Goal: Register for event/course

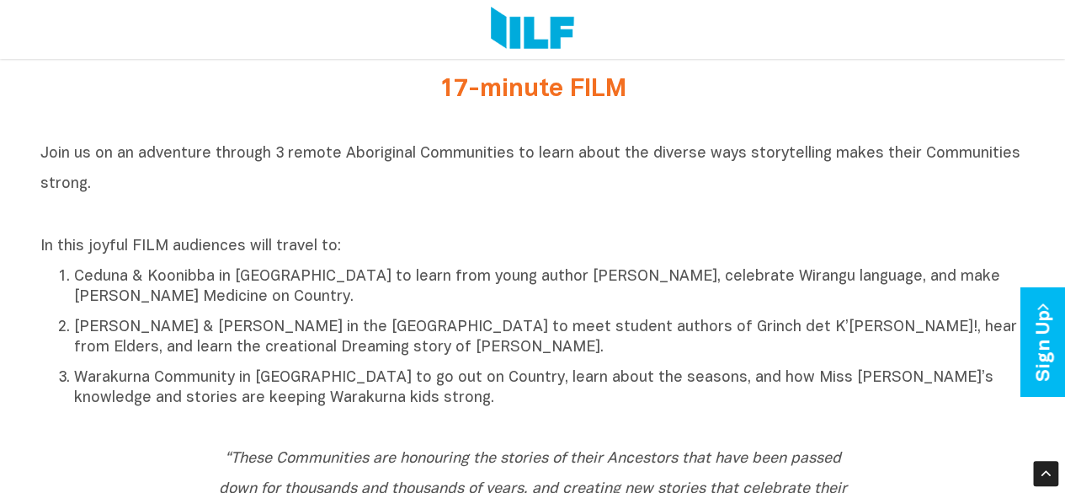
scroll to position [668, 0]
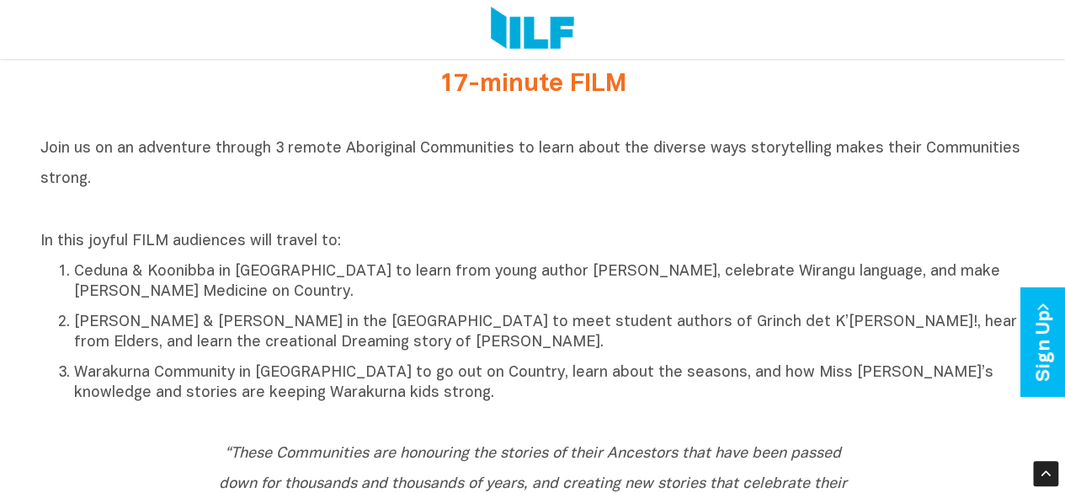
drag, startPoint x: 1020, startPoint y: 4, endPoint x: 562, endPoint y: 64, distance: 461.9
click at [562, 64] on div "17-minute FILM" at bounding box center [532, 88] width 985 height 61
click at [851, 95] on div "17-minute FILM" at bounding box center [533, 89] width 657 height 36
click at [574, 223] on h2 "Join us on an adventure through 3 remote Aboriginal Communities to learn about …" at bounding box center [532, 177] width 985 height 91
click at [567, 295] on p "Ceduna & Koonibba in [GEOGRAPHIC_DATA] to learn from young author [PERSON_NAME]…" at bounding box center [549, 282] width 951 height 40
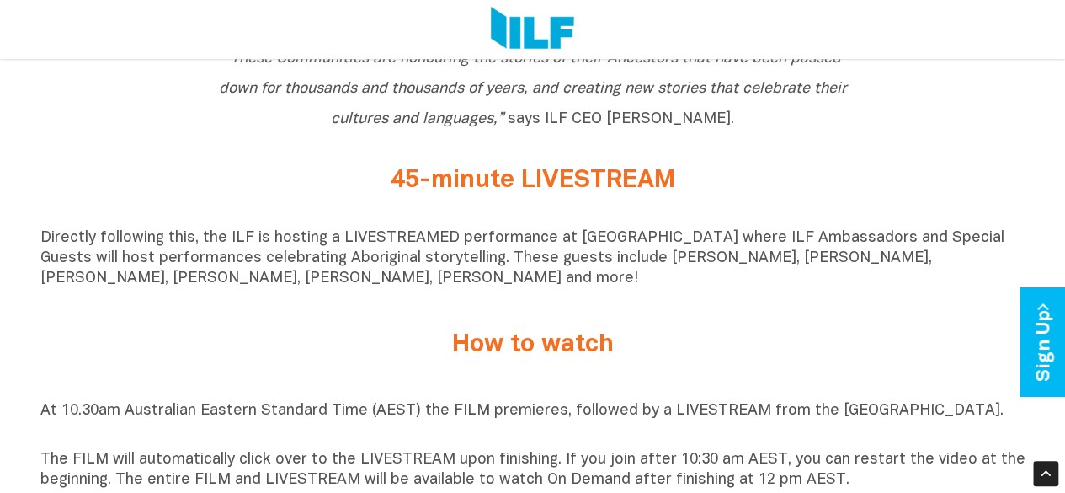
scroll to position [1079, 0]
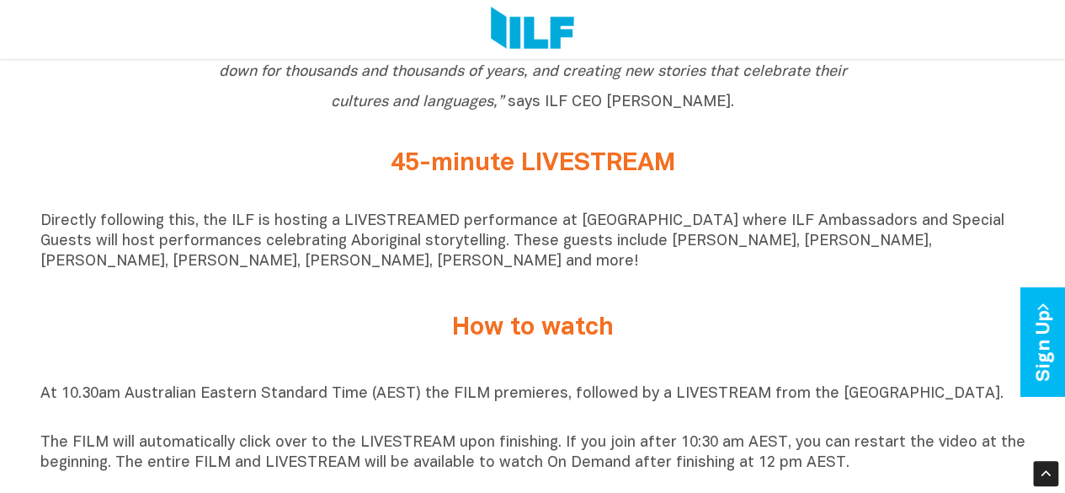
click at [869, 438] on div "At 10.30am Australian Eastern Standard Time (AEST) the FILM premieres, followed…" at bounding box center [532, 428] width 985 height 89
click at [871, 423] on p "At 10.30am Australian Eastern Standard Time (AEST) the FILM premieres, followed…" at bounding box center [532, 404] width 985 height 40
click at [882, 407] on p "At 10.30am Australian Eastern Standard Time (AEST) the FILM premieres, followed…" at bounding box center [532, 404] width 985 height 40
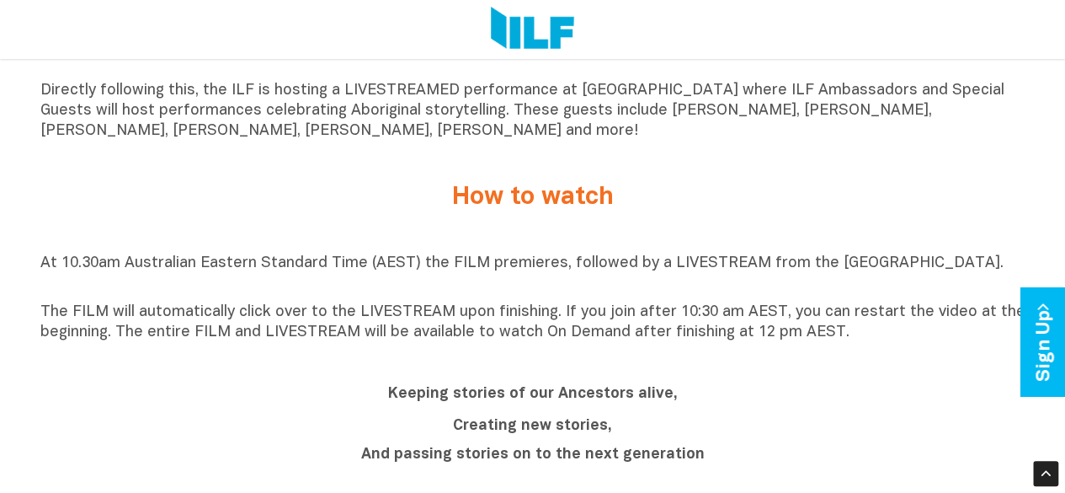
scroll to position [1211, 0]
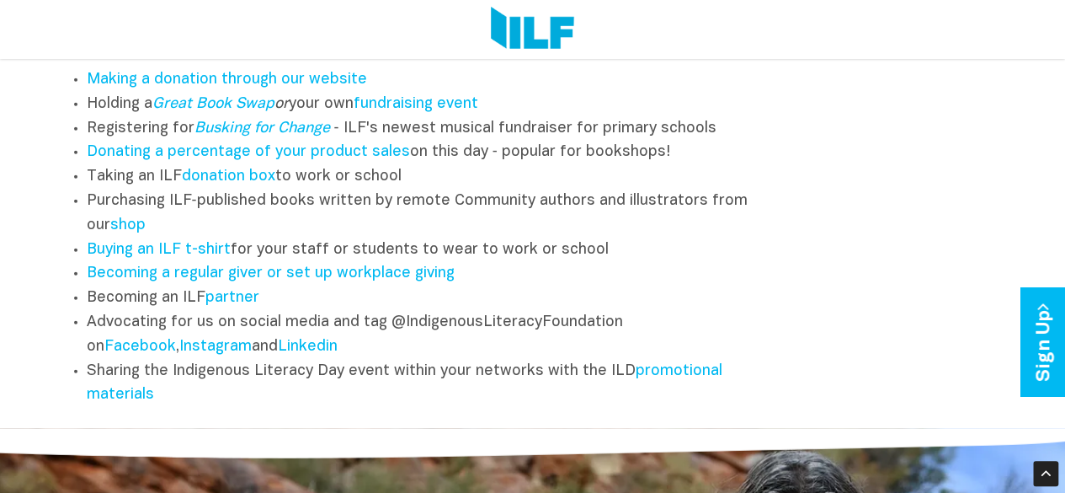
click at [894, 416] on div "Other Ways to Engage If you are a school, bookseller, publisher, library, busin…" at bounding box center [532, 168] width 985 height 495
click at [892, 416] on div "Other Ways to Engage If you are a school, bookseller, publisher, library, busin…" at bounding box center [532, 168] width 985 height 495
click at [895, 408] on div "Other Ways to Engage If you are a school, bookseller, publisher, library, busin…" at bounding box center [532, 168] width 985 height 495
click at [895, 403] on div "Other Ways to Engage If you are a school, bookseller, publisher, library, busin…" at bounding box center [532, 168] width 985 height 495
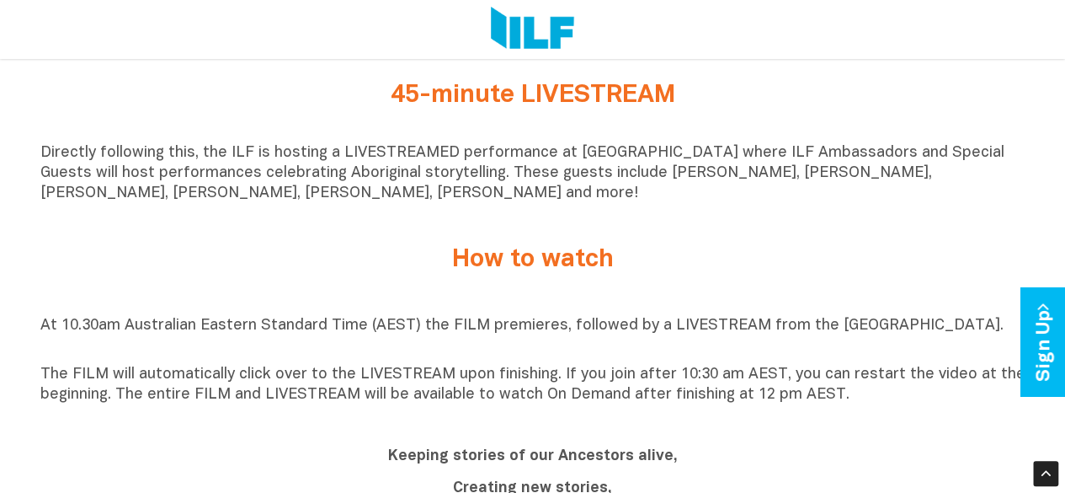
scroll to position [845, 0]
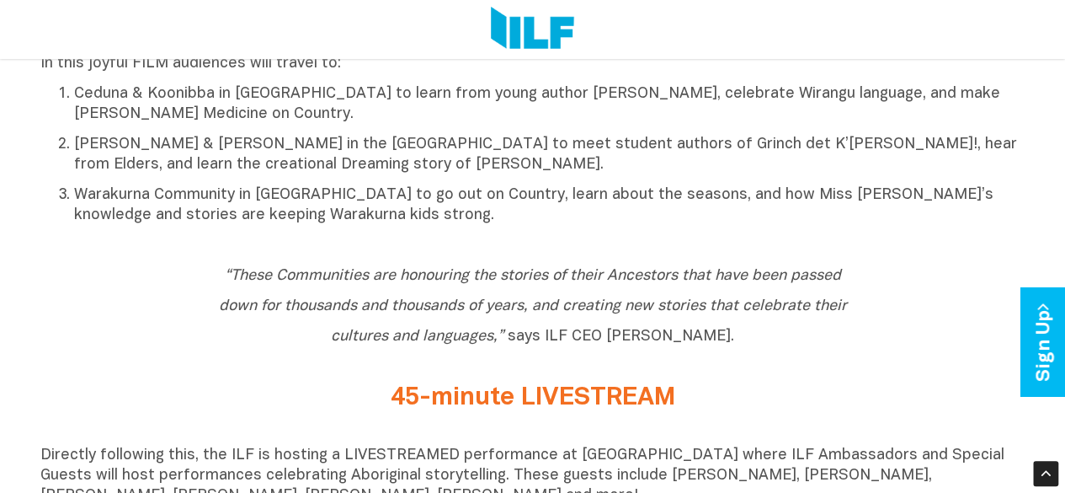
click at [893, 433] on div "45-minute LIVESTREAM" at bounding box center [532, 401] width 985 height 61
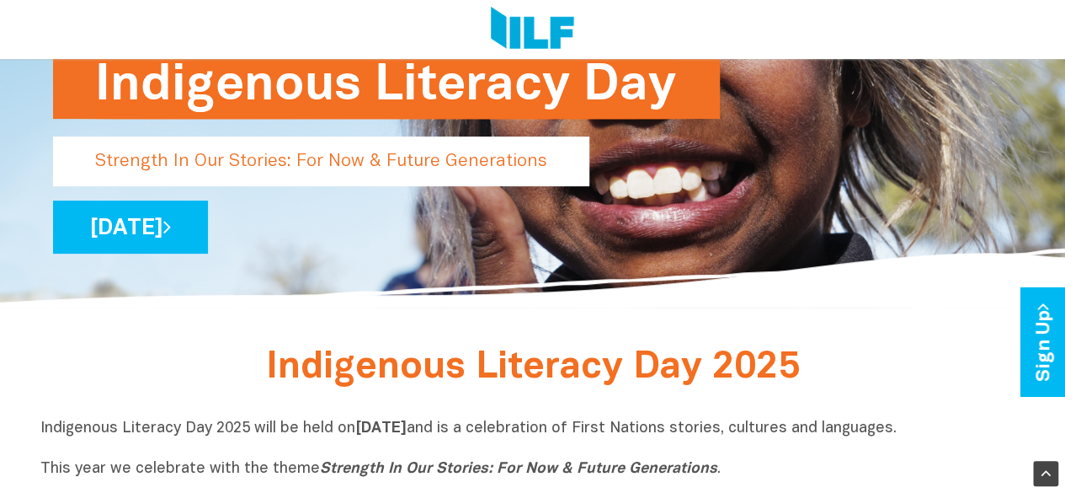
scroll to position [200, 0]
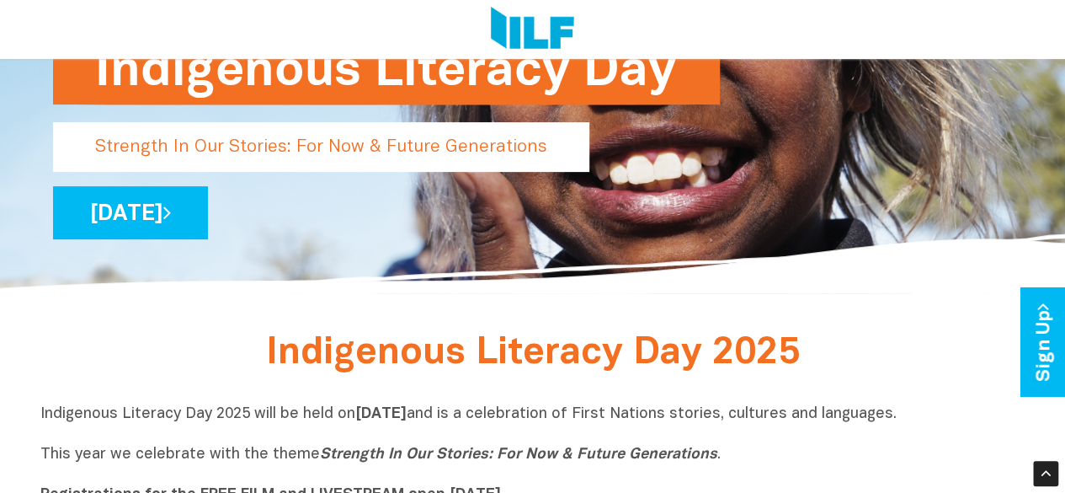
click at [422, 249] on div "Indigenous Literacy Day Strength In Our Stories: For Now & Future Generations W…" at bounding box center [532, 172] width 985 height 157
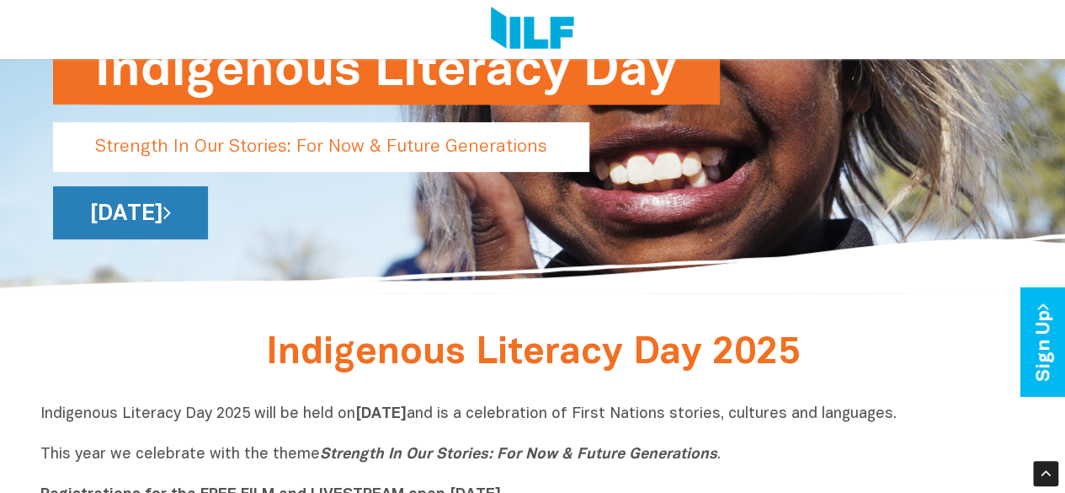
click at [208, 222] on link "[DATE]" at bounding box center [130, 212] width 155 height 53
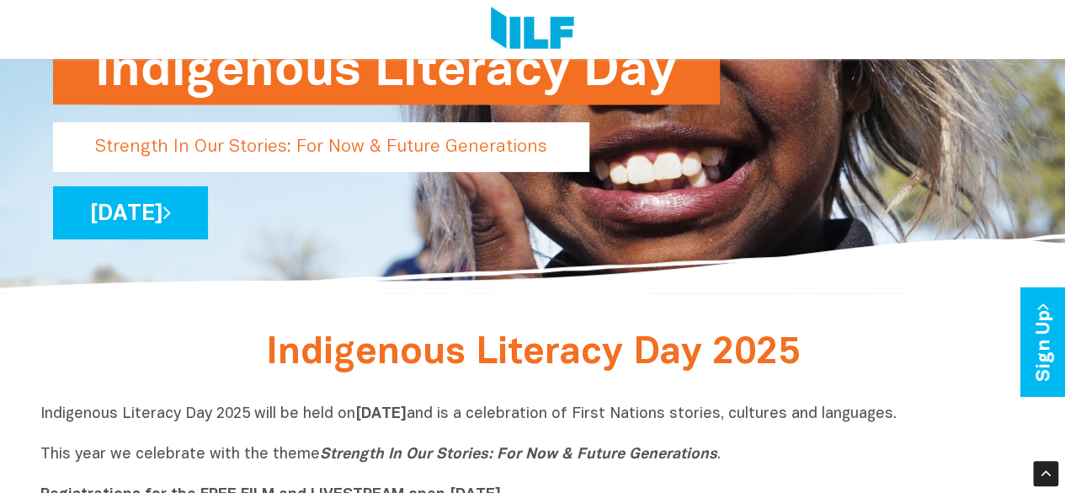
click at [293, 454] on p "Indigenous Literacy Day 2025 will be held [DATE][DATE] and is a celebration of …" at bounding box center [532, 454] width 985 height 101
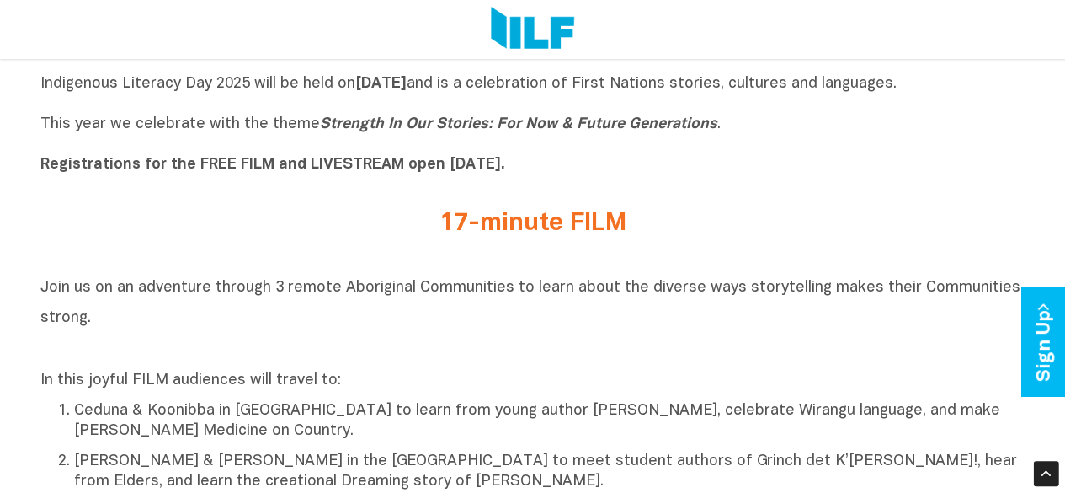
scroll to position [522, 0]
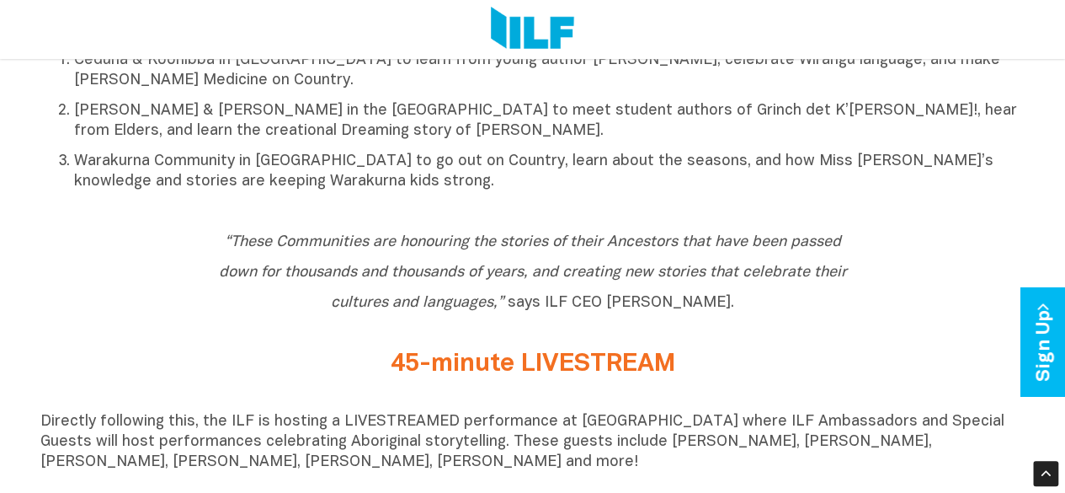
scroll to position [924, 0]
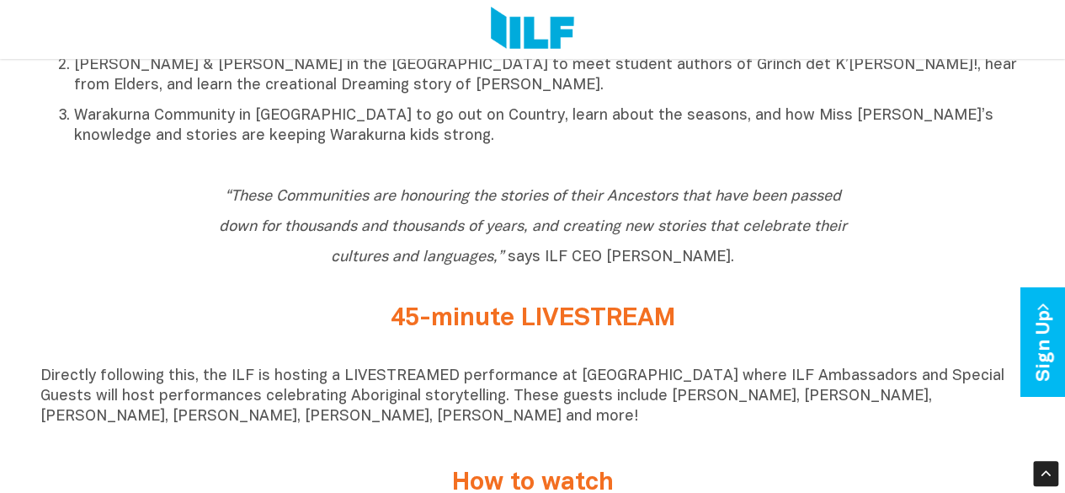
click at [655, 333] on h2 "45-minute LIVESTREAM" at bounding box center [532, 319] width 631 height 28
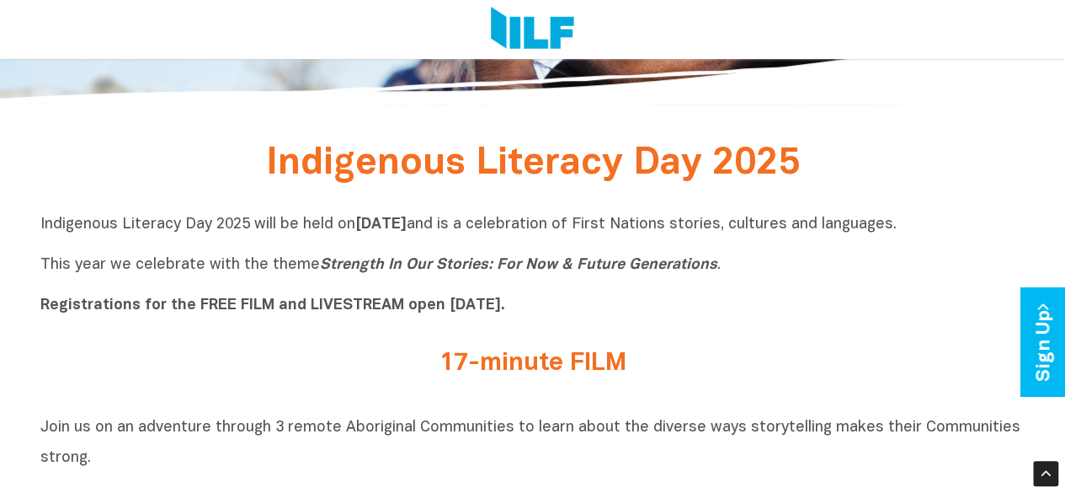
scroll to position [386, 0]
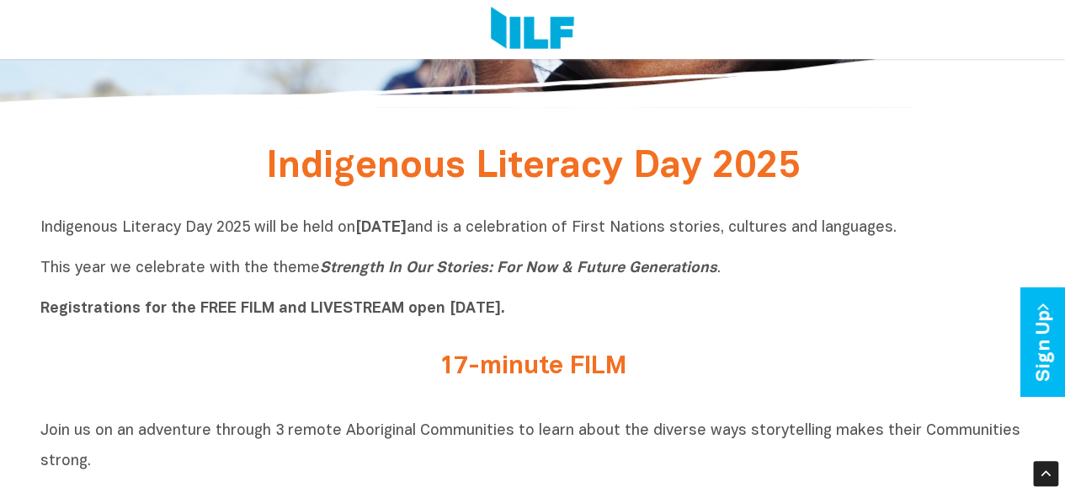
click at [579, 357] on h2 "17-minute FILM" at bounding box center [532, 367] width 631 height 28
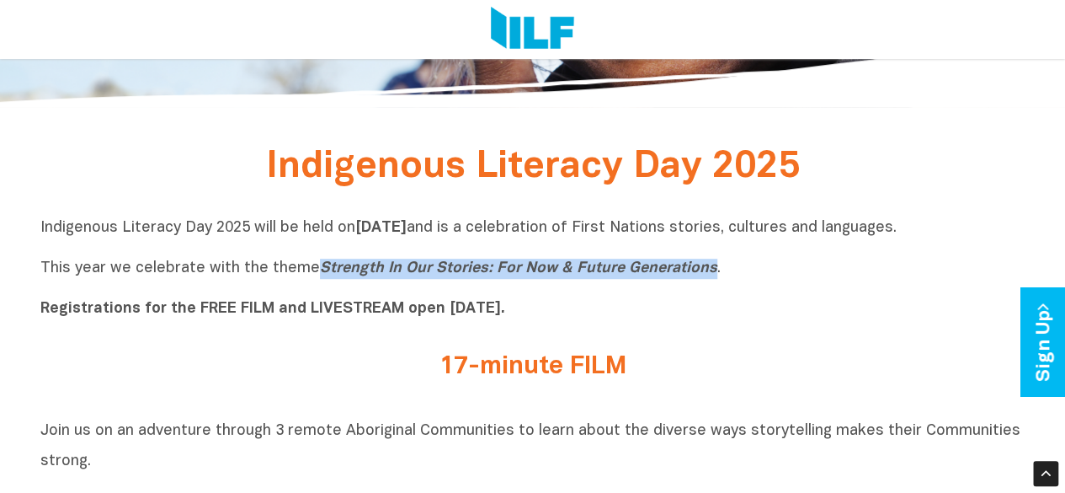
copy icon "Strength In Our Stories: For Now & Future Generations"
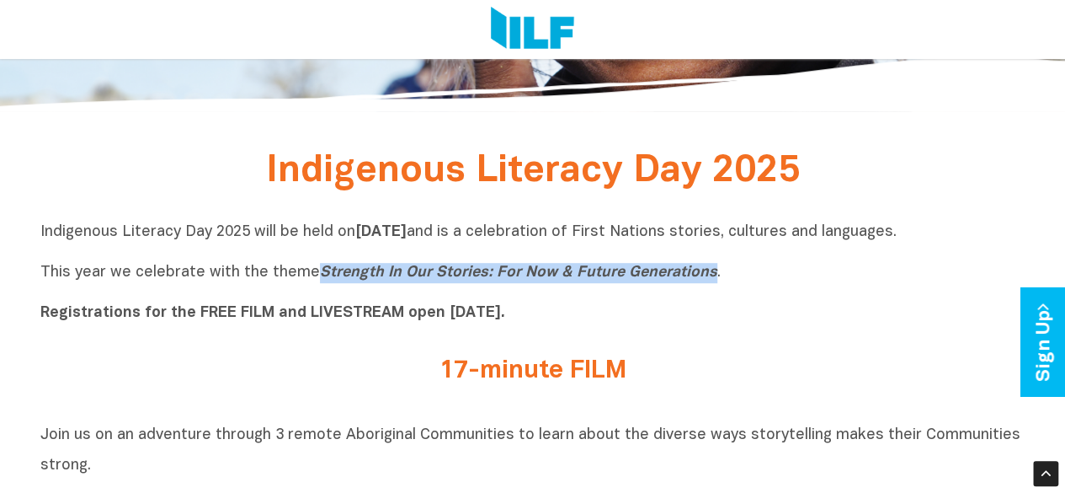
scroll to position [381, 0]
click at [483, 332] on div "Indigenous Literacy Day 2025 will be held [DATE][DATE] and is a celebration of …" at bounding box center [532, 277] width 985 height 109
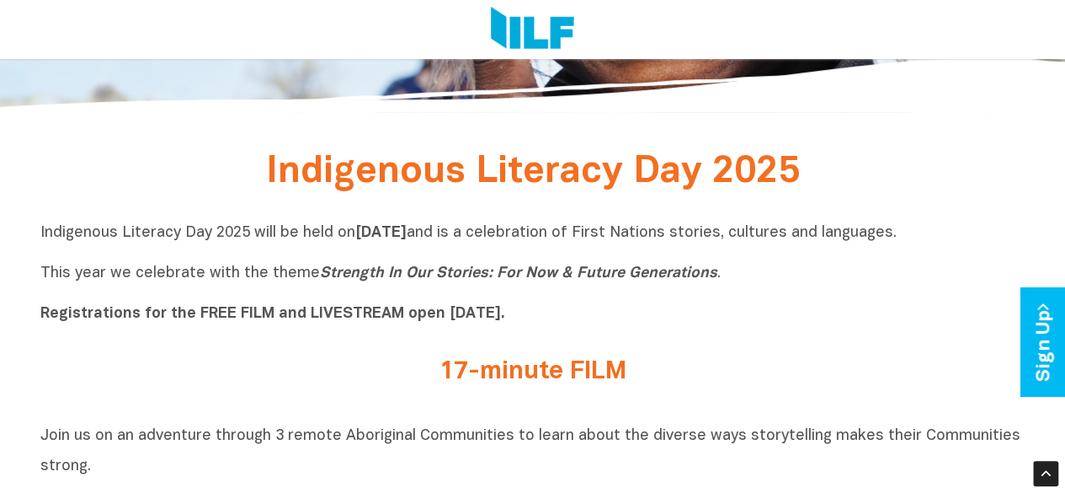
click at [502, 320] on b "Registrations for the FREE FILM and LIVESTREAM open [DATE]." at bounding box center [272, 313] width 465 height 14
click at [475, 328] on div "Indigenous Literacy Day 2025 will be held [DATE][DATE] and is a celebration of …" at bounding box center [532, 277] width 985 height 109
click at [347, 333] on div "Indigenous Literacy Day 2025 will be held [DATE][DATE] and is a celebration of …" at bounding box center [532, 277] width 985 height 109
click at [1045, 360] on link "Sign Up" at bounding box center [1044, 342] width 48 height 109
